Goal: Obtain resource: Obtain resource

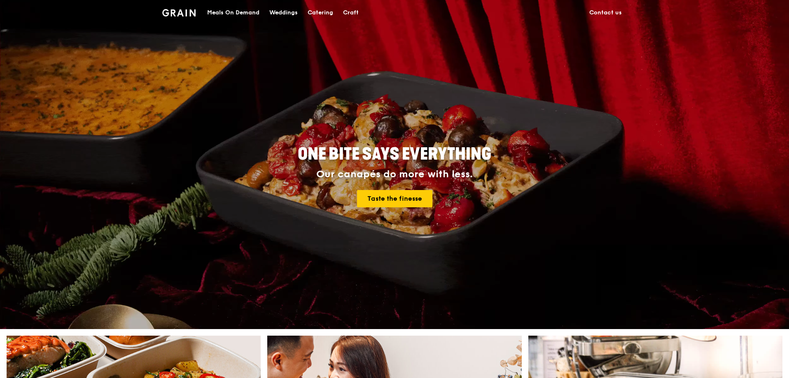
click at [325, 12] on div "Catering" at bounding box center [321, 12] width 26 height 25
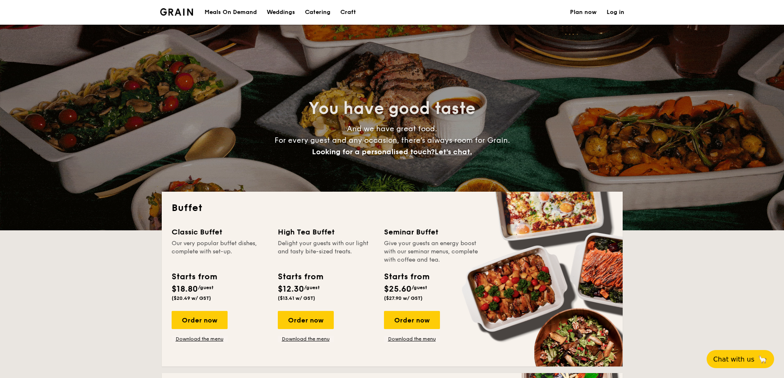
select select
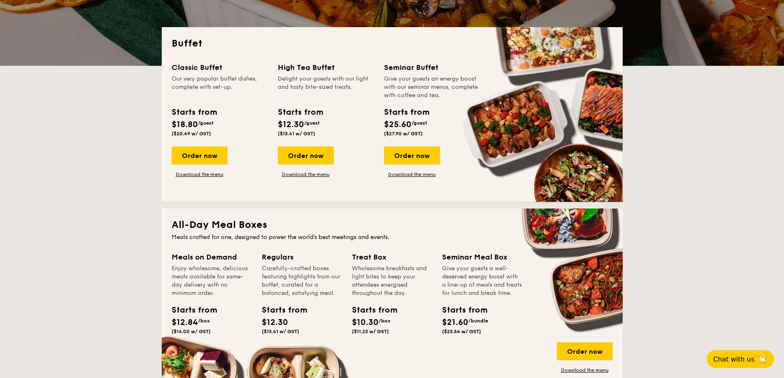
scroll to position [206, 0]
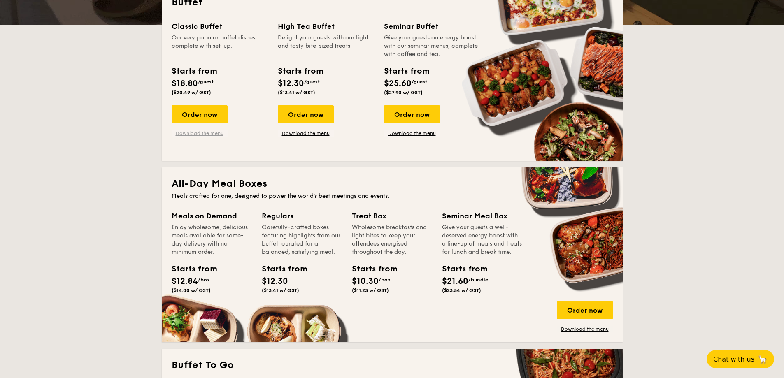
click at [212, 132] on link "Download the menu" at bounding box center [200, 133] width 56 height 7
